Goal: Task Accomplishment & Management: Manage account settings

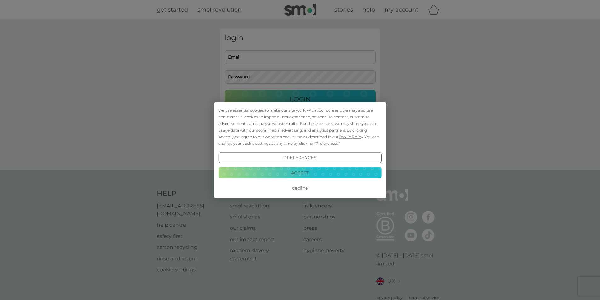
click at [303, 170] on button "Accept" at bounding box center [299, 172] width 163 height 11
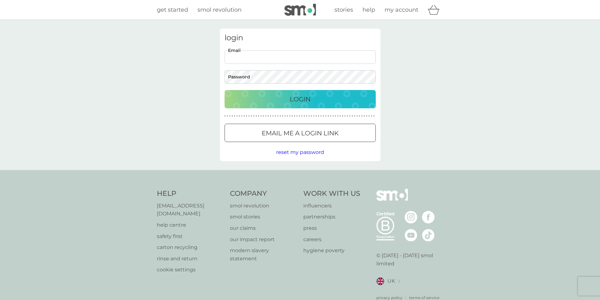
click at [259, 54] on input "Email" at bounding box center [299, 57] width 151 height 14
type input "gillyec@gmail.com"
click at [279, 151] on span "reset my password" at bounding box center [300, 152] width 48 height 6
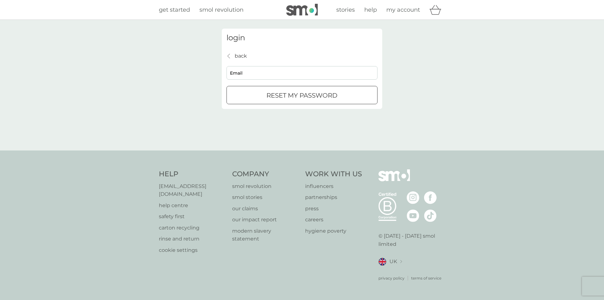
click at [245, 73] on input "Email" at bounding box center [302, 73] width 151 height 14
type input "[EMAIL_ADDRESS][DOMAIN_NAME]"
click at [263, 92] on div "reset my password" at bounding box center [302, 95] width 150 height 10
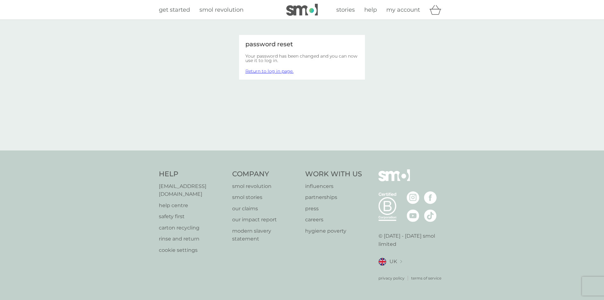
click at [251, 71] on link "Return to log in page." at bounding box center [269, 71] width 48 height 6
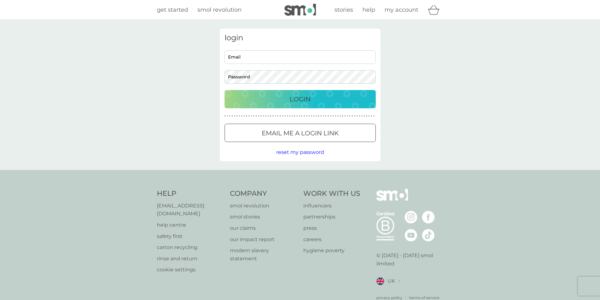
click at [250, 61] on input "Email" at bounding box center [299, 57] width 151 height 14
type input "[EMAIL_ADDRESS][DOMAIN_NAME]"
click at [291, 98] on p "Login" at bounding box center [300, 99] width 21 height 10
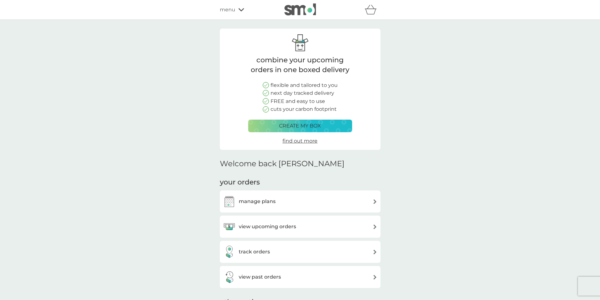
click at [278, 226] on h3 "view upcoming orders" at bounding box center [267, 227] width 57 height 8
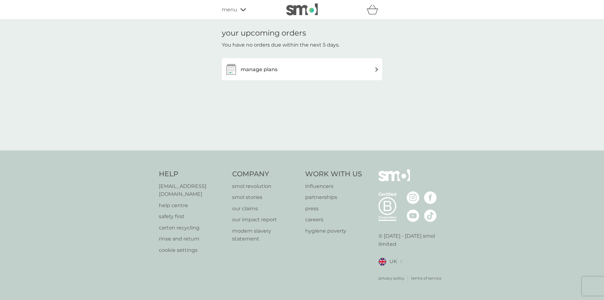
click at [358, 75] on div "manage plans" at bounding box center [302, 69] width 154 height 13
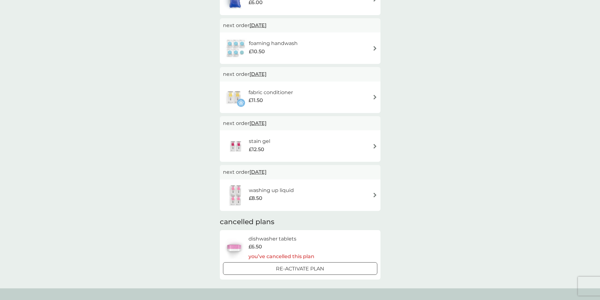
scroll to position [210, 0]
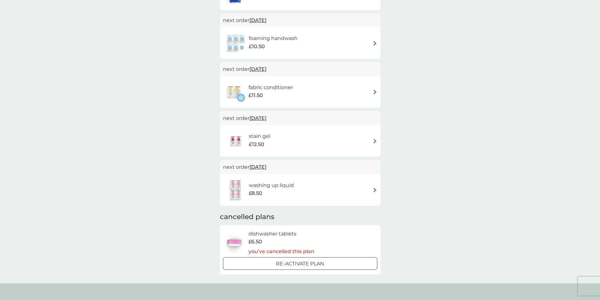
click at [374, 141] on img at bounding box center [374, 141] width 5 height 5
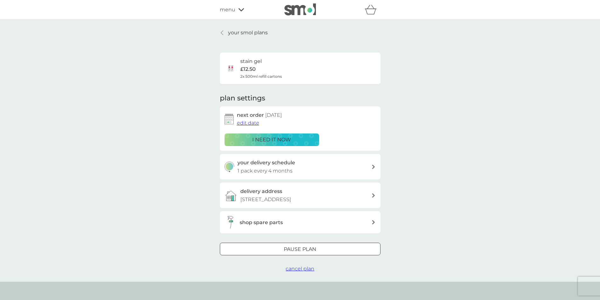
click at [249, 124] on span "edit date" at bounding box center [248, 123] width 22 height 6
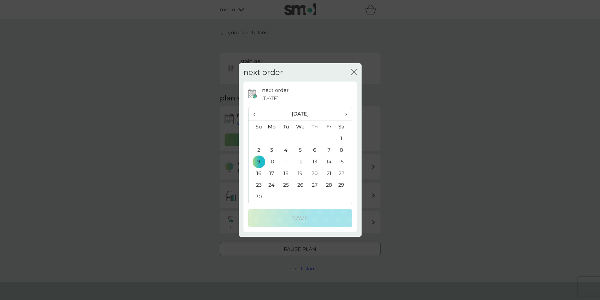
click at [347, 117] on th "›" at bounding box center [344, 114] width 16 height 14
click at [257, 162] on td "14" at bounding box center [256, 162] width 16 height 12
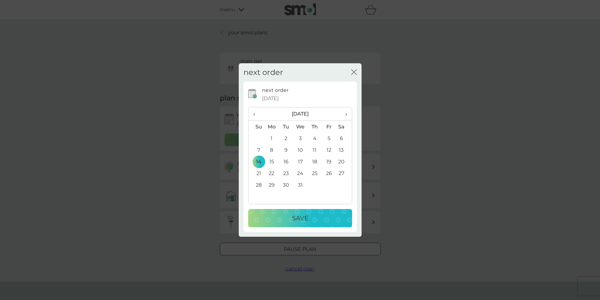
click at [283, 219] on div "Save" at bounding box center [299, 218] width 91 height 10
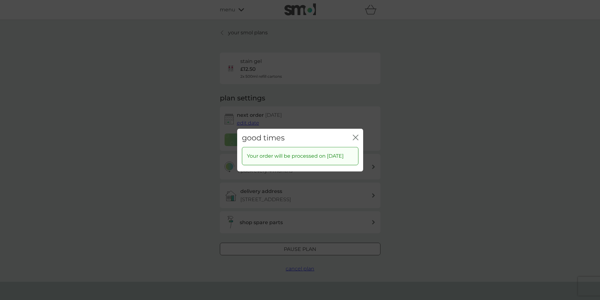
click at [353, 134] on icon "close" at bounding box center [356, 137] width 6 height 6
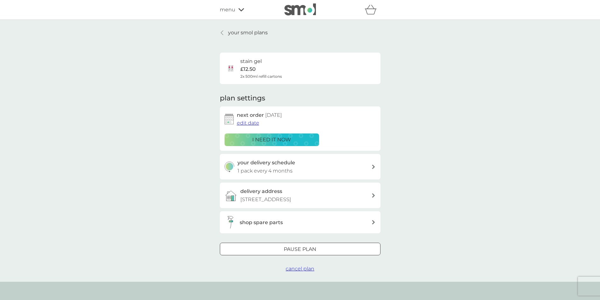
click at [244, 32] on p "your smol plans" at bounding box center [248, 33] width 40 height 8
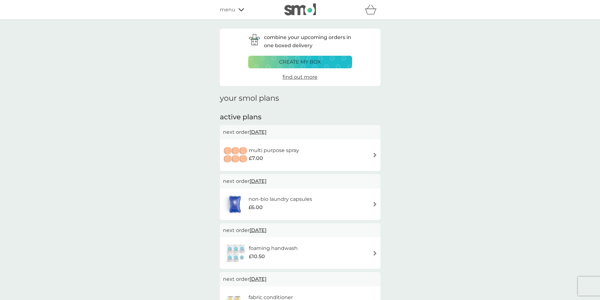
click at [375, 155] on img at bounding box center [374, 155] width 5 height 5
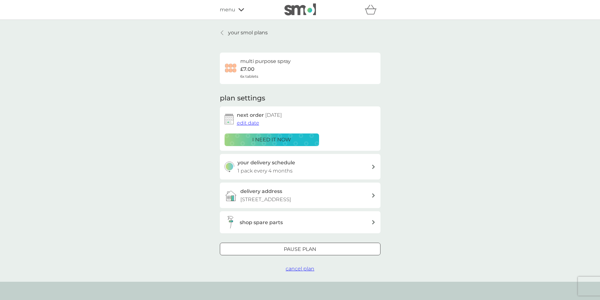
click at [240, 123] on span "edit date" at bounding box center [248, 123] width 22 height 6
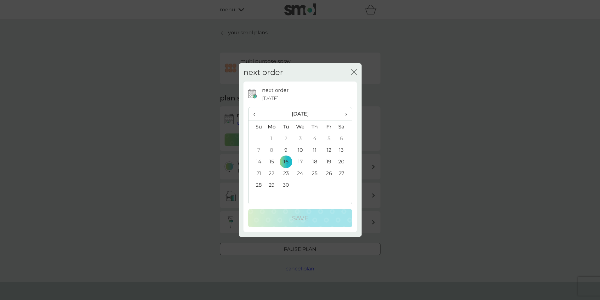
click at [259, 172] on td "21" at bounding box center [256, 173] width 16 height 12
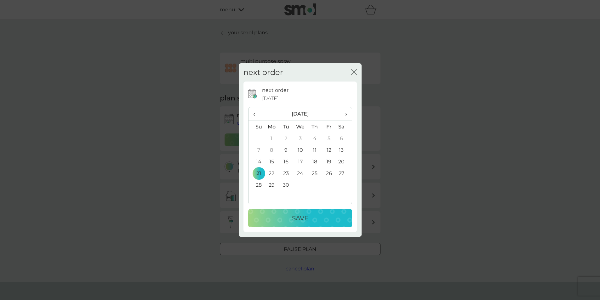
click at [273, 215] on div "Save" at bounding box center [299, 218] width 91 height 10
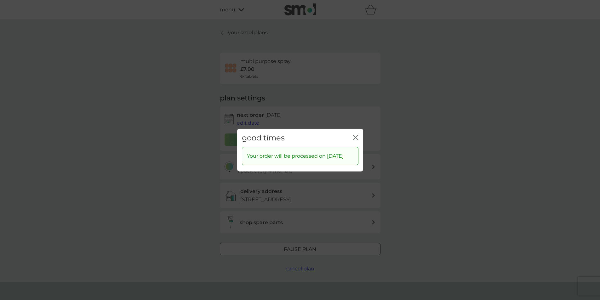
click at [353, 134] on icon "close" at bounding box center [356, 137] width 6 height 6
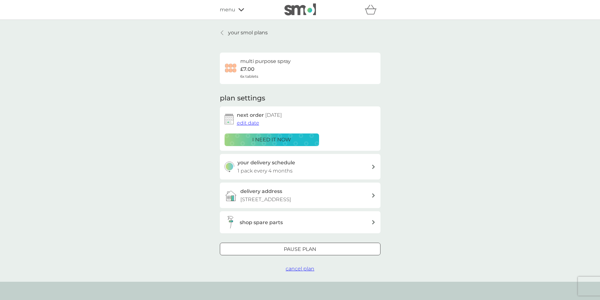
click at [259, 32] on p "your smol plans" at bounding box center [248, 33] width 40 height 8
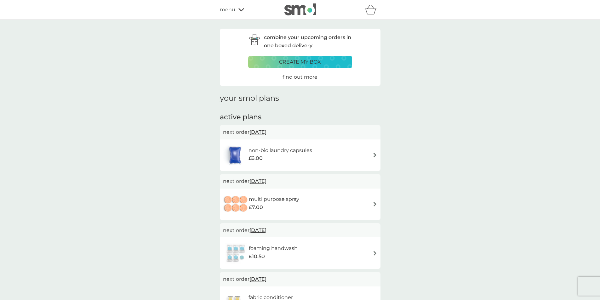
click at [373, 252] on img at bounding box center [374, 253] width 5 height 5
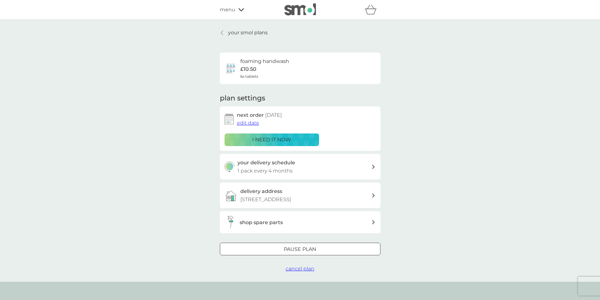
click at [248, 123] on span "edit date" at bounding box center [248, 123] width 22 height 6
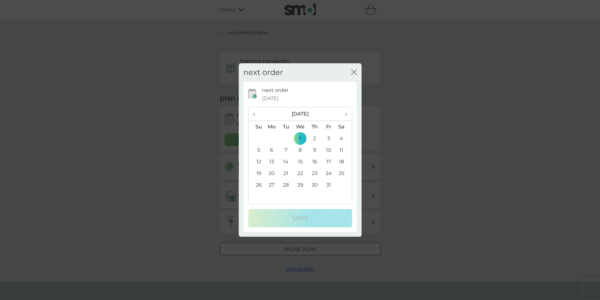
click at [299, 171] on td "22" at bounding box center [300, 173] width 14 height 12
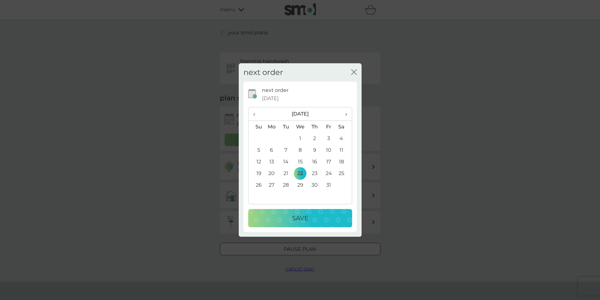
click at [293, 218] on p "Save" at bounding box center [300, 218] width 16 height 10
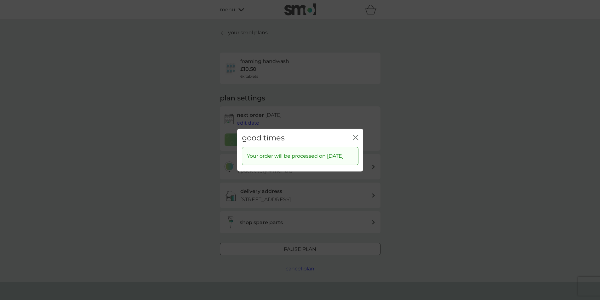
click at [355, 134] on icon "close" at bounding box center [356, 137] width 6 height 6
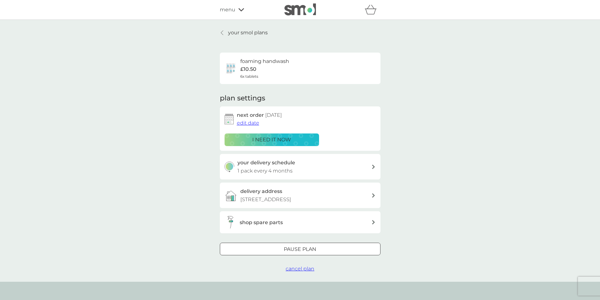
click at [240, 32] on p "your smol plans" at bounding box center [248, 33] width 40 height 8
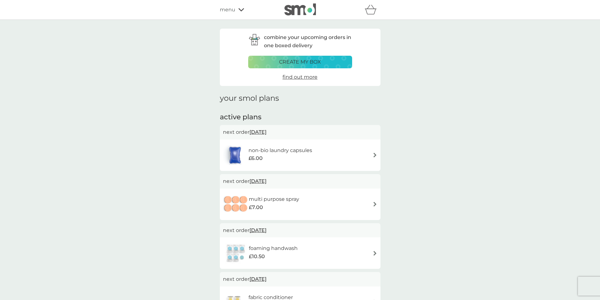
click at [376, 156] on img at bounding box center [374, 155] width 5 height 5
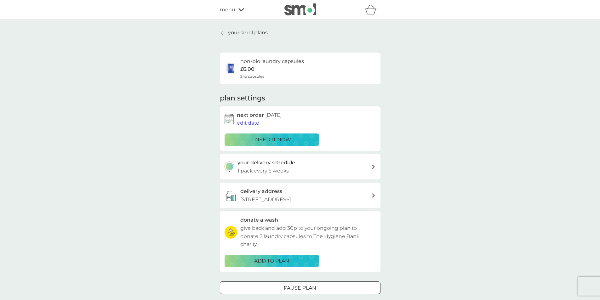
click at [274, 139] on p "i need it now" at bounding box center [271, 140] width 39 height 8
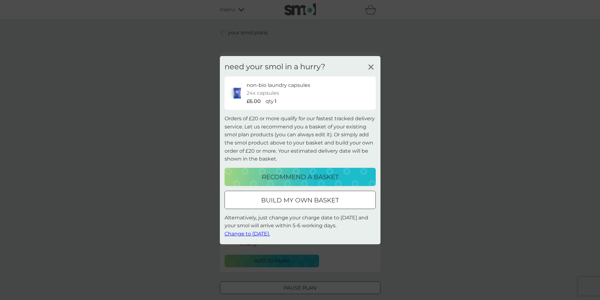
click at [369, 65] on line at bounding box center [370, 67] width 5 height 5
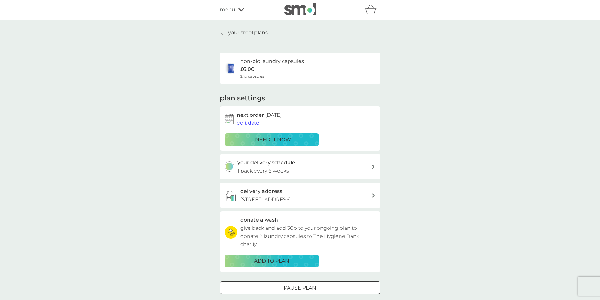
click at [248, 124] on span "edit date" at bounding box center [248, 123] width 22 height 6
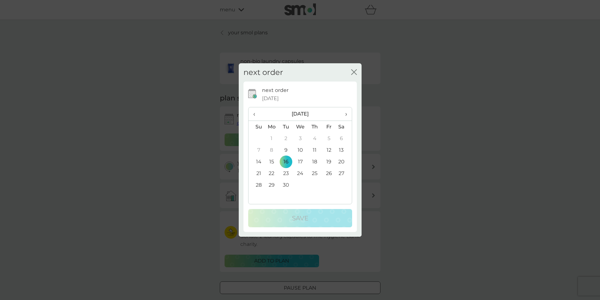
click at [342, 115] on span "›" at bounding box center [343, 113] width 6 height 13
click at [314, 172] on td "23" at bounding box center [314, 173] width 14 height 12
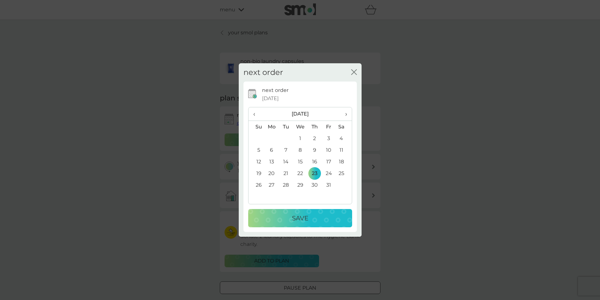
click at [304, 216] on p "Save" at bounding box center [300, 218] width 16 height 10
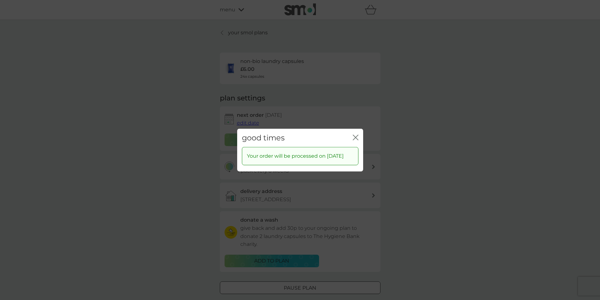
click at [357, 136] on icon "close" at bounding box center [356, 137] width 6 height 6
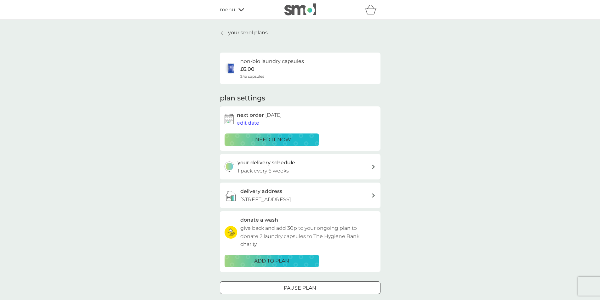
click at [262, 35] on p "your smol plans" at bounding box center [248, 33] width 40 height 8
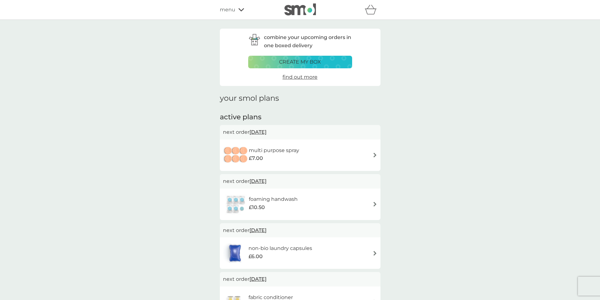
click at [223, 9] on span "menu" at bounding box center [227, 10] width 15 height 8
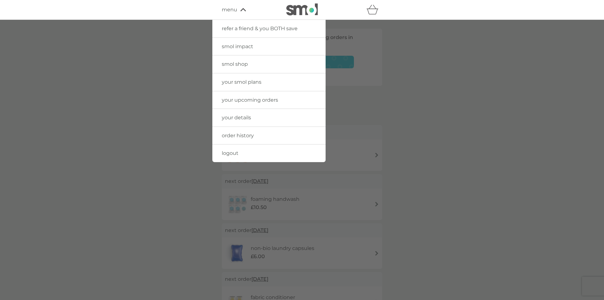
click at [401, 66] on div at bounding box center [302, 170] width 604 height 300
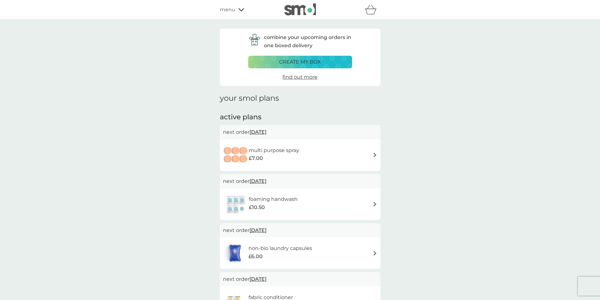
click at [222, 6] on span "menu" at bounding box center [227, 10] width 15 height 8
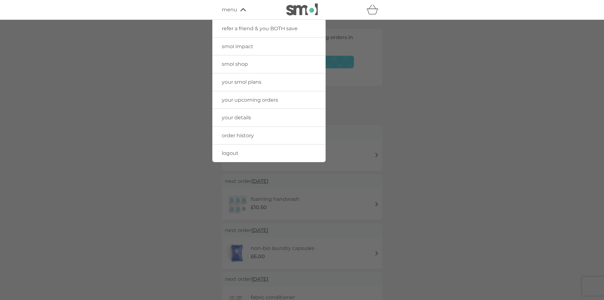
click at [231, 64] on span "smol shop" at bounding box center [235, 64] width 26 height 6
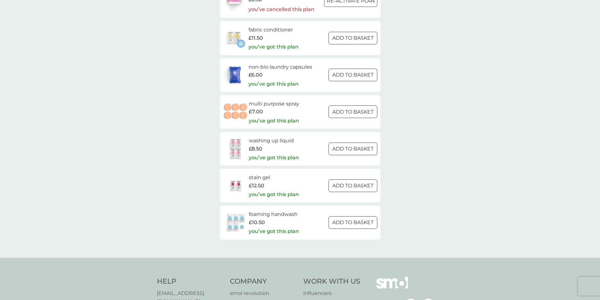
scroll to position [852, 0]
